Goal: Book appointment/travel/reservation

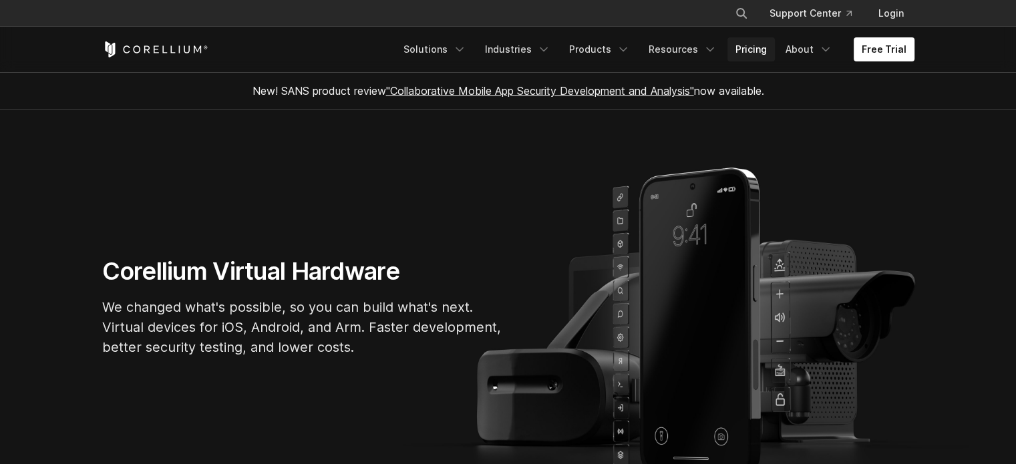
click at [761, 49] on link "Pricing" at bounding box center [750, 49] width 47 height 24
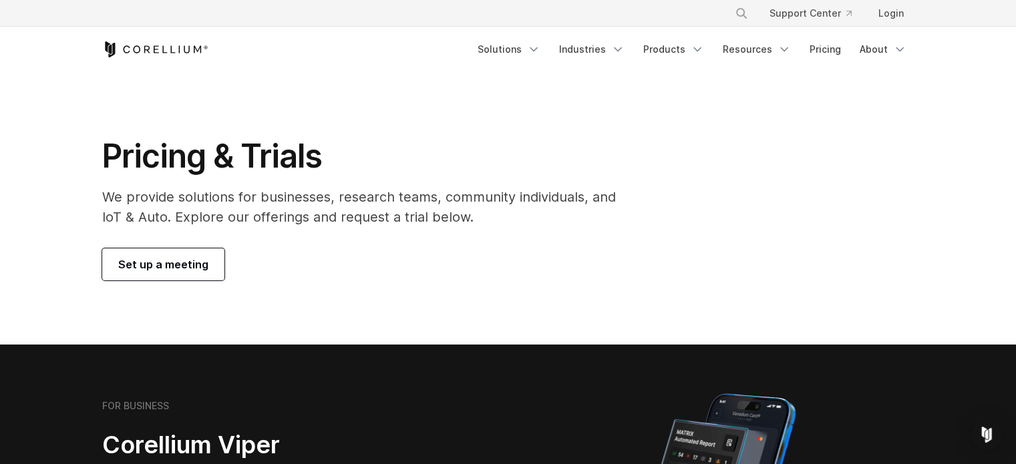
click at [200, 263] on span "Set up a meeting" at bounding box center [163, 264] width 90 height 16
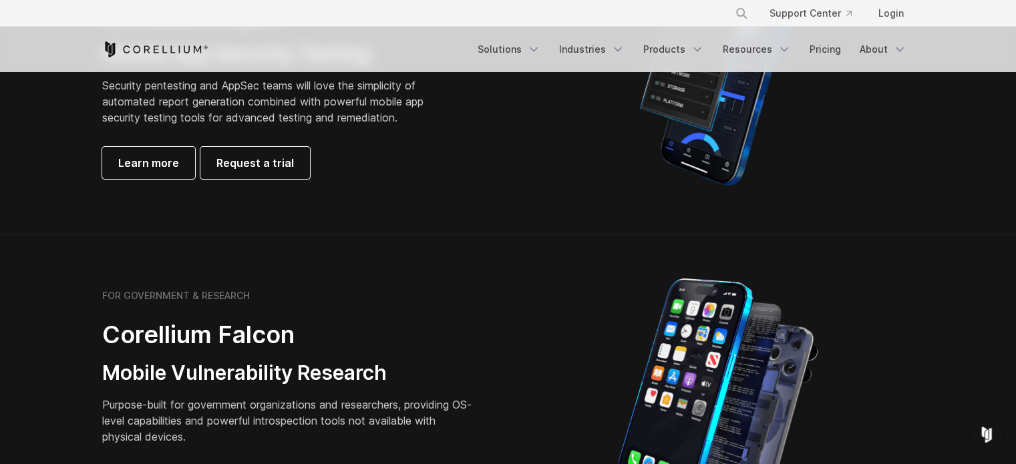
scroll to position [468, 0]
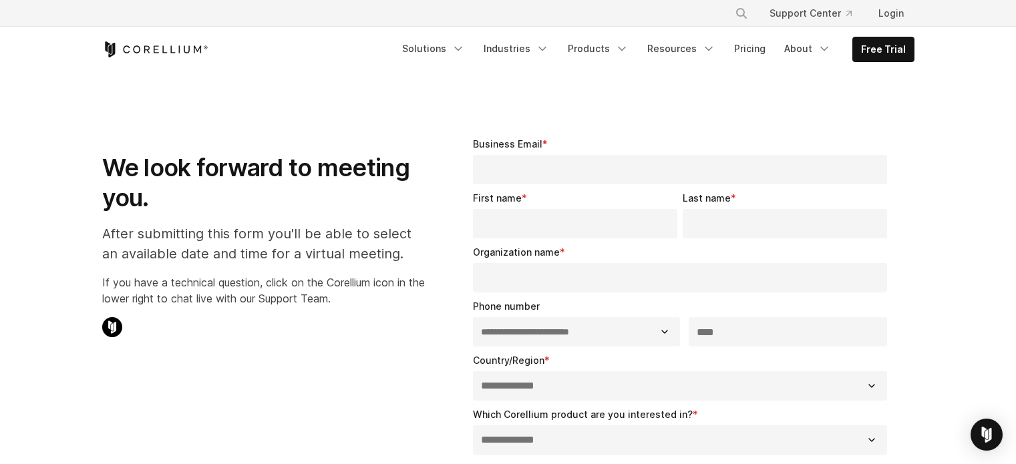
select select "**"
click at [465, 46] on icon "Navigation Menu" at bounding box center [457, 48] width 13 height 13
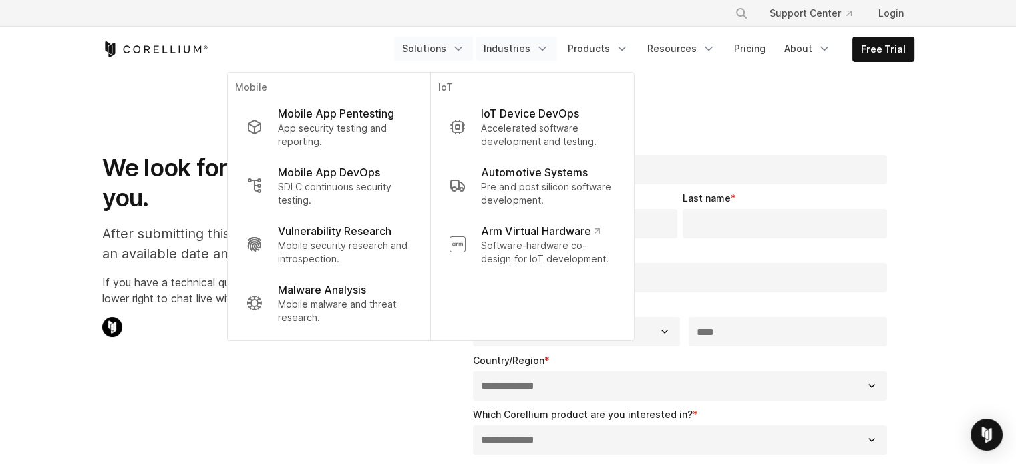
click at [529, 47] on link "Industries" at bounding box center [516, 49] width 81 height 24
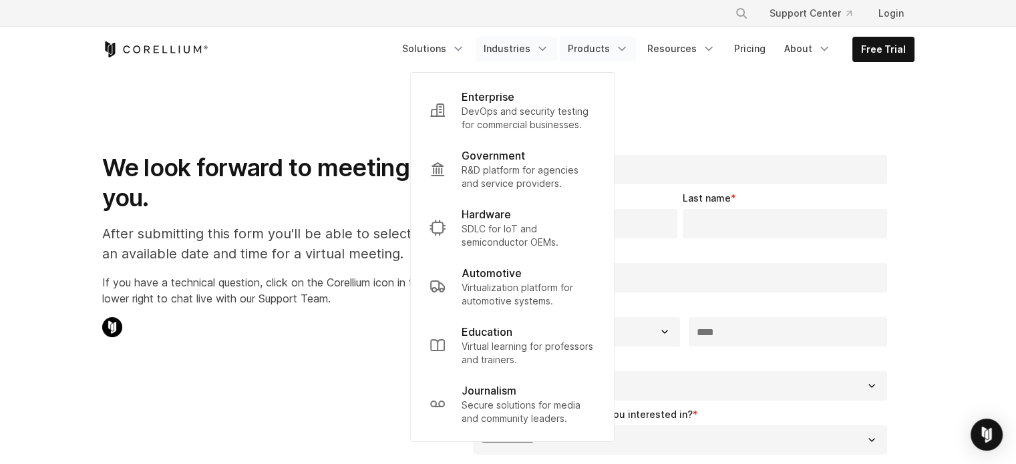
click at [614, 46] on link "Products" at bounding box center [598, 49] width 77 height 24
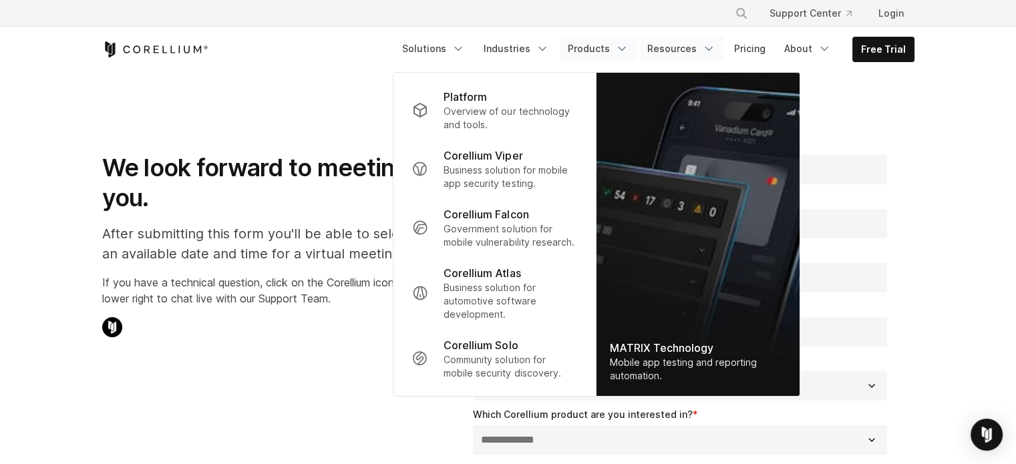
click at [683, 45] on link "Resources" at bounding box center [681, 49] width 84 height 24
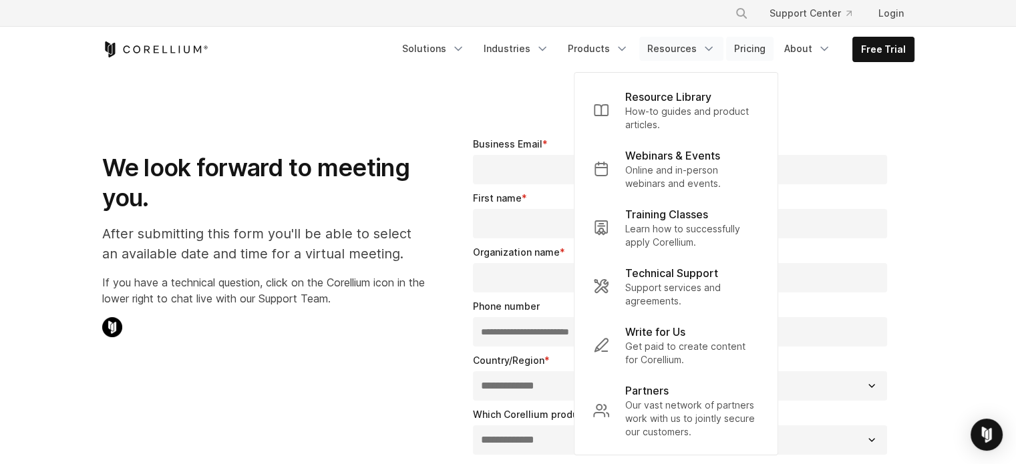
click at [756, 45] on link "Pricing" at bounding box center [749, 49] width 47 height 24
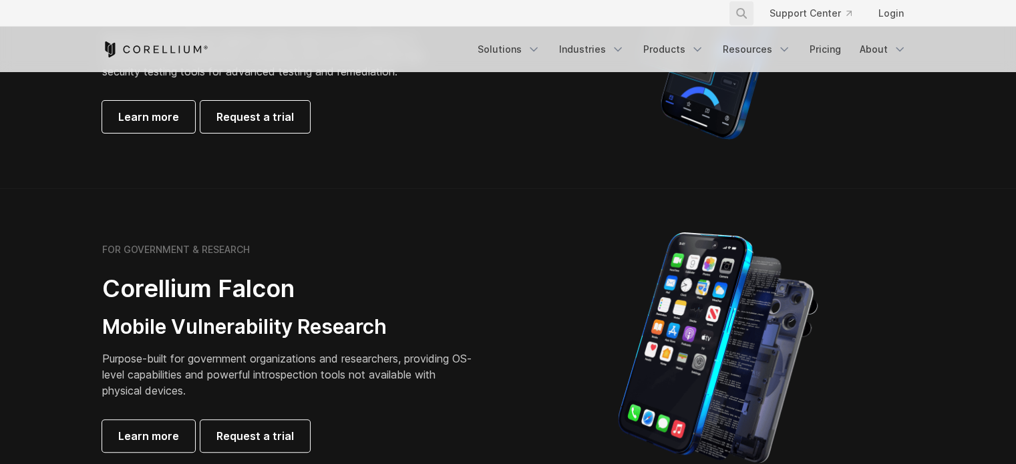
scroll to position [534, 0]
